Goal: Learn about a topic: Learn about a topic

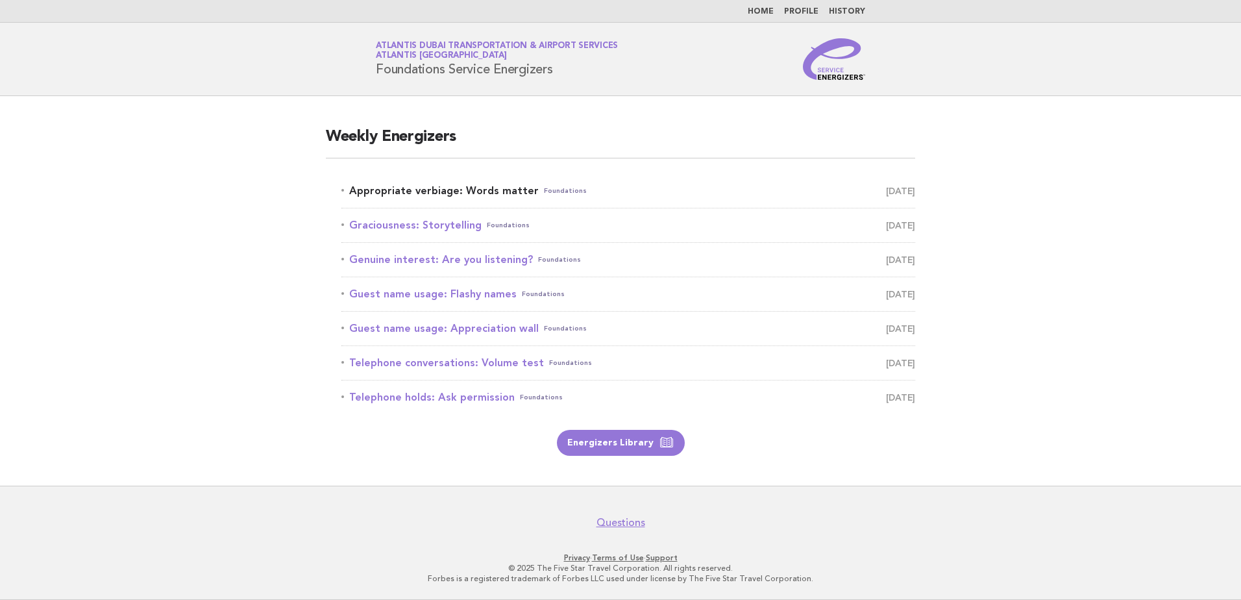
click at [505, 198] on link "Appropriate verbiage: Words matter Foundations [DATE]" at bounding box center [628, 191] width 574 height 18
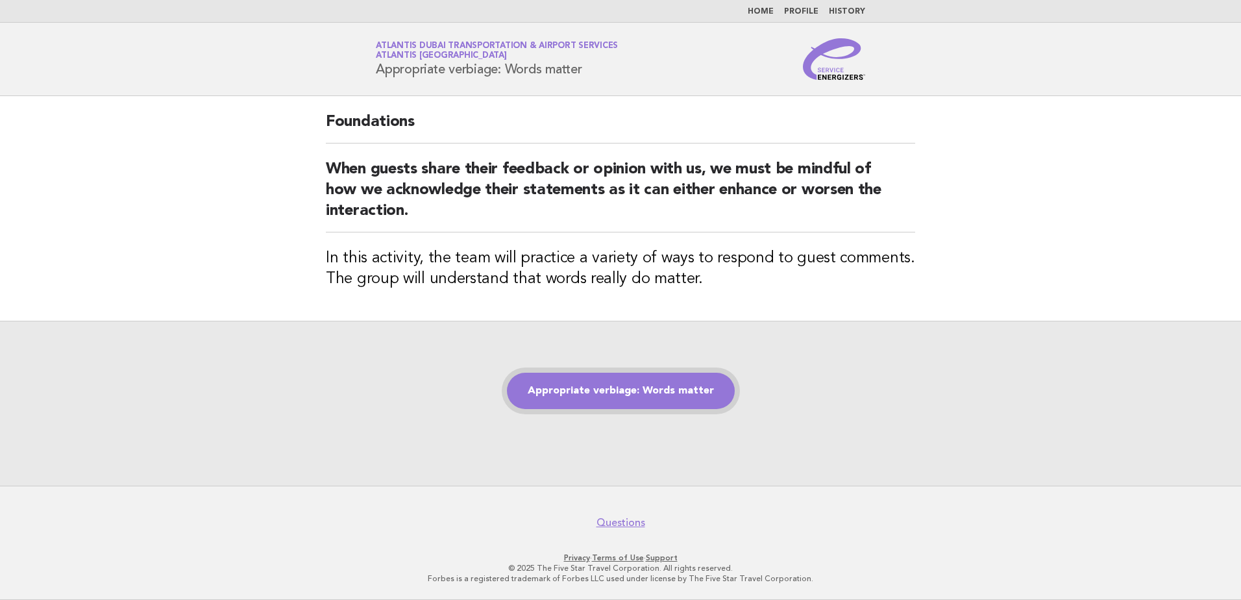
click at [638, 395] on link "Appropriate verbiage: Words matter" at bounding box center [621, 390] width 228 height 36
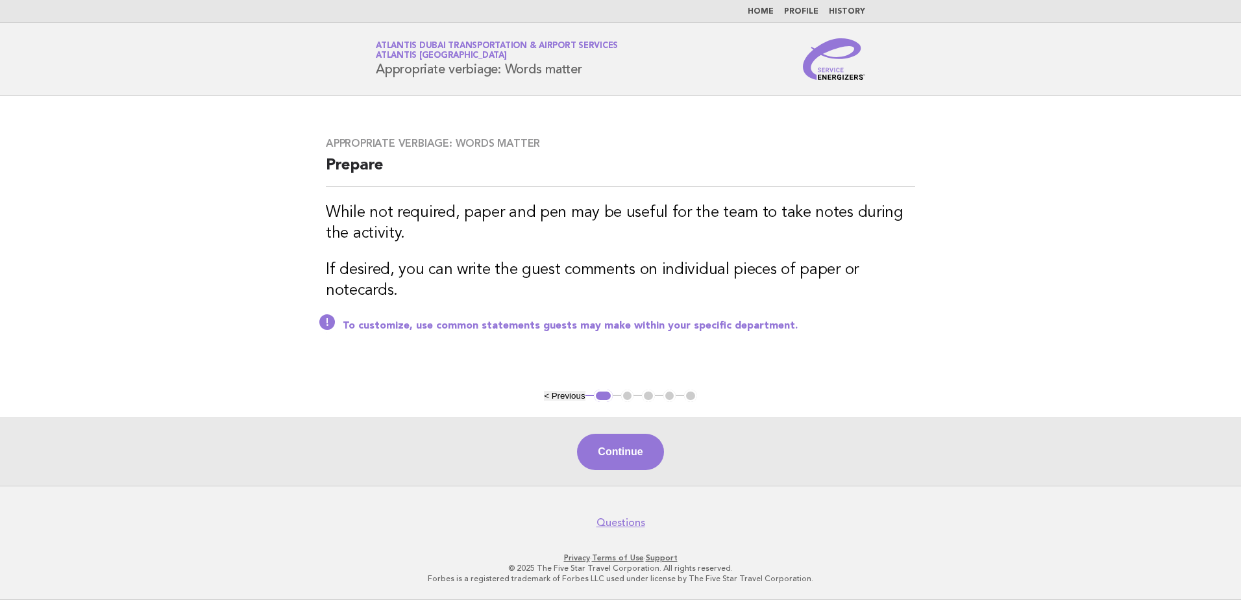
click at [646, 431] on div "Continue" at bounding box center [620, 451] width 1241 height 68
click at [642, 444] on button "Continue" at bounding box center [620, 451] width 86 height 36
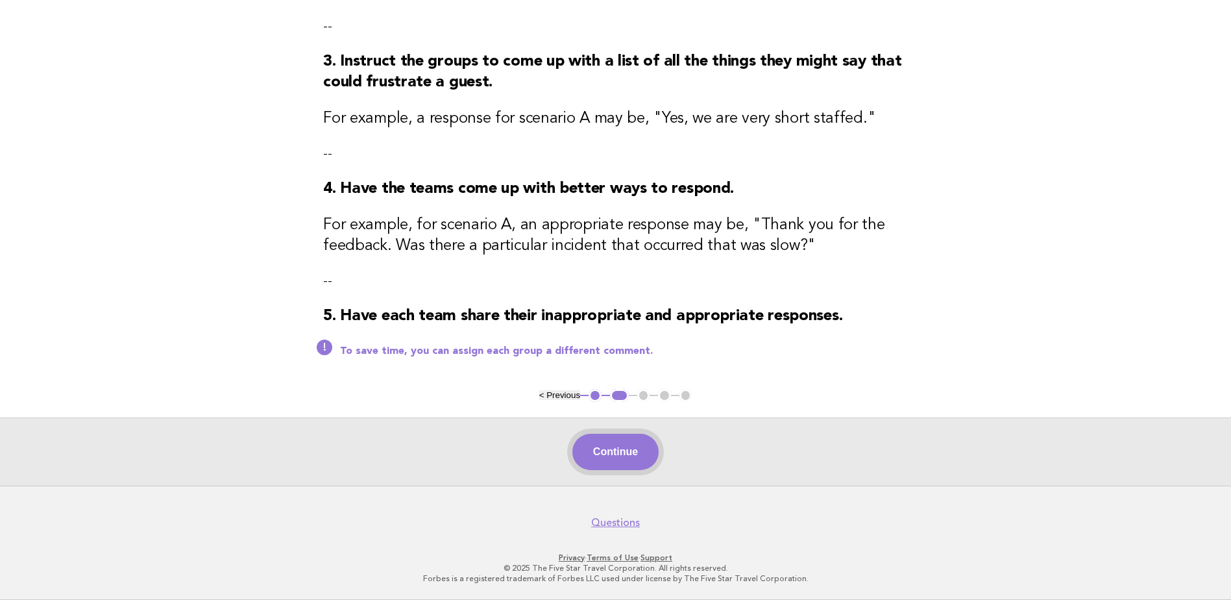
click at [603, 436] on button "Continue" at bounding box center [615, 451] width 86 height 36
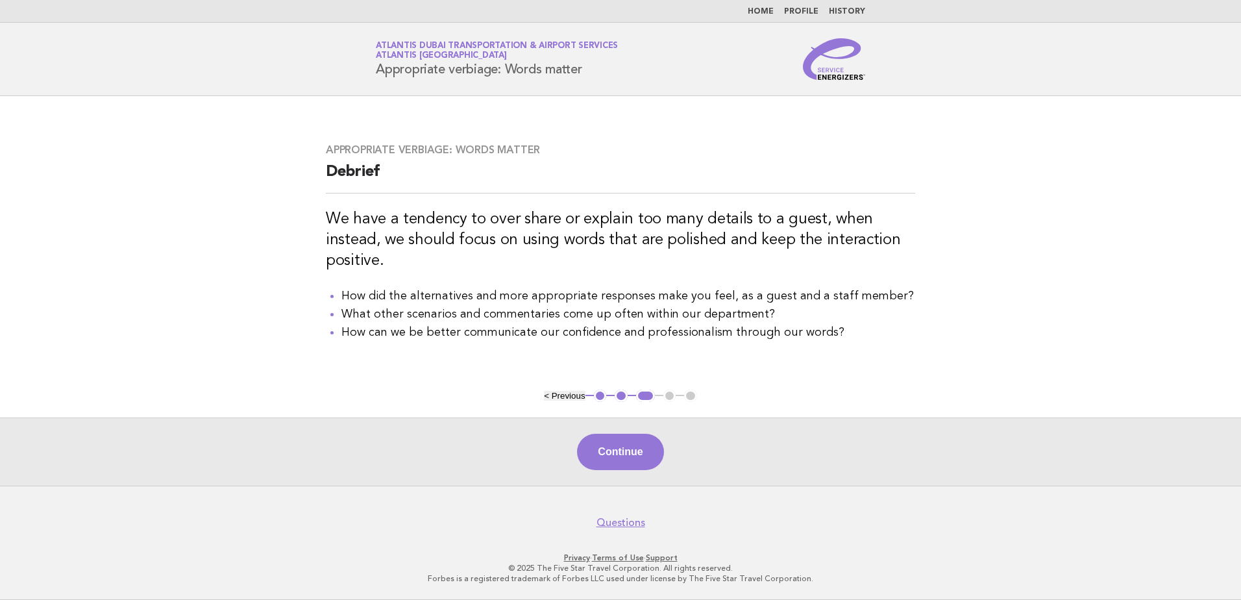
click at [601, 442] on button "Continue" at bounding box center [620, 451] width 86 height 36
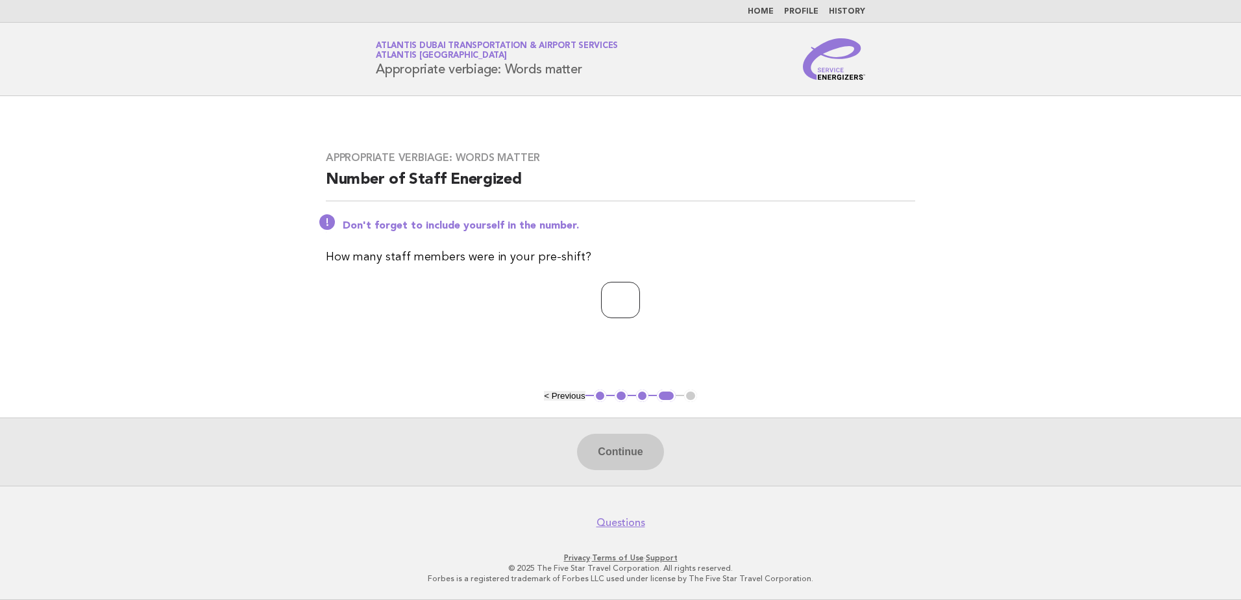
click at [601, 308] on input "number" at bounding box center [620, 300] width 39 height 36
drag, startPoint x: 625, startPoint y: 301, endPoint x: 516, endPoint y: 301, distance: 109.0
click at [503, 301] on p "**" at bounding box center [620, 300] width 589 height 36
type input "*"
click at [596, 449] on button "Continue" at bounding box center [620, 451] width 86 height 36
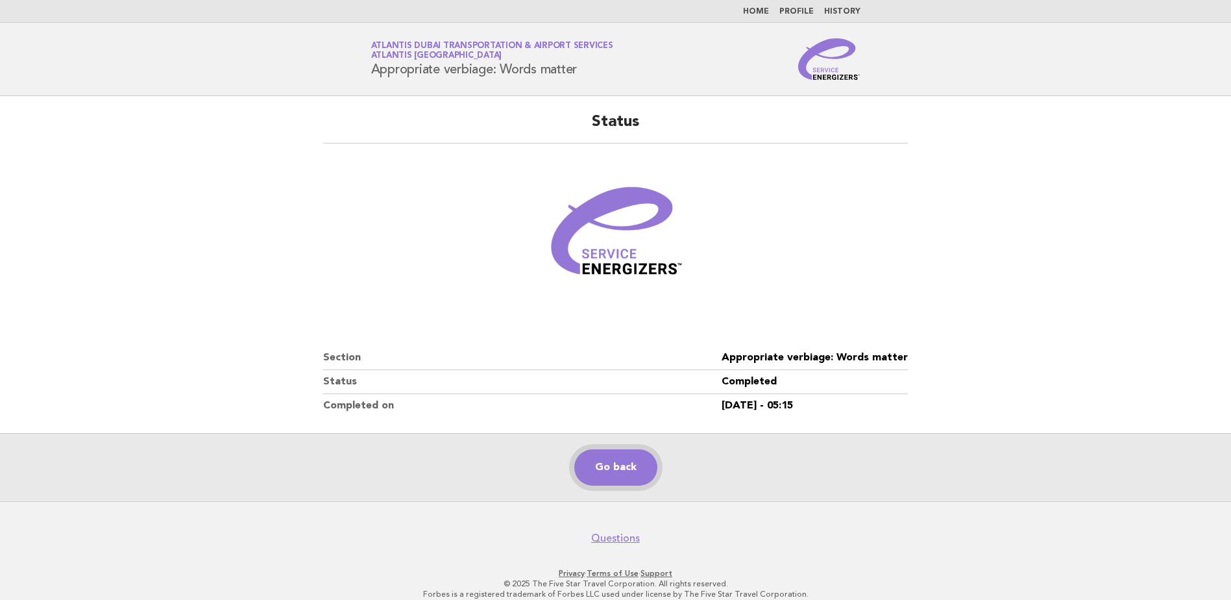
click at [626, 459] on link "Go back" at bounding box center [615, 467] width 83 height 36
